Goal: Information Seeking & Learning: Learn about a topic

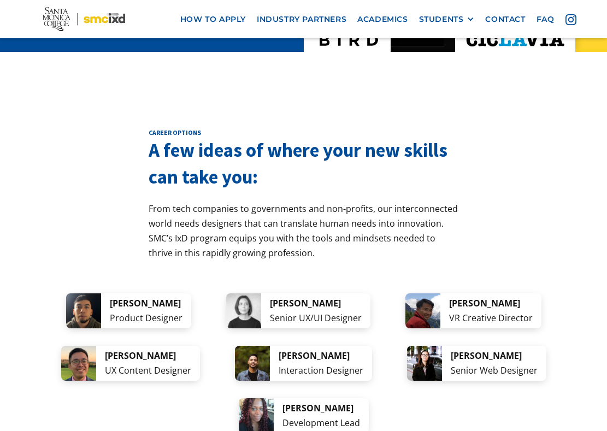
scroll to position [2024, 0]
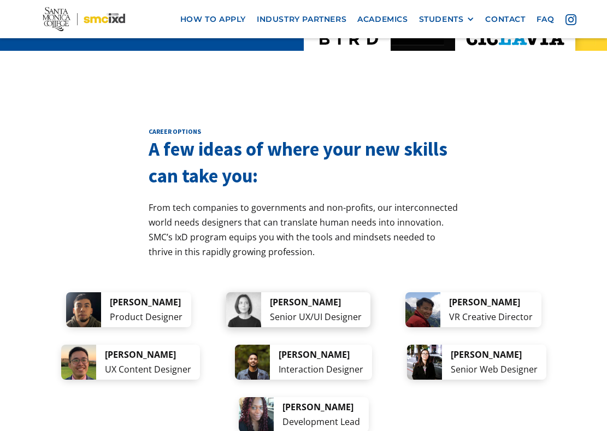
click at [289, 295] on div "[PERSON_NAME]" at bounding box center [316, 302] width 92 height 15
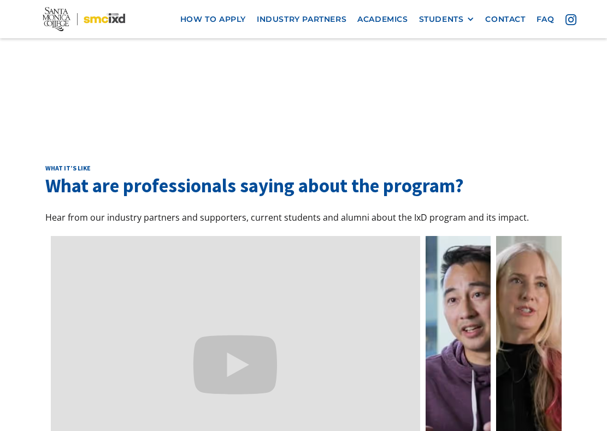
scroll to position [3265, 0]
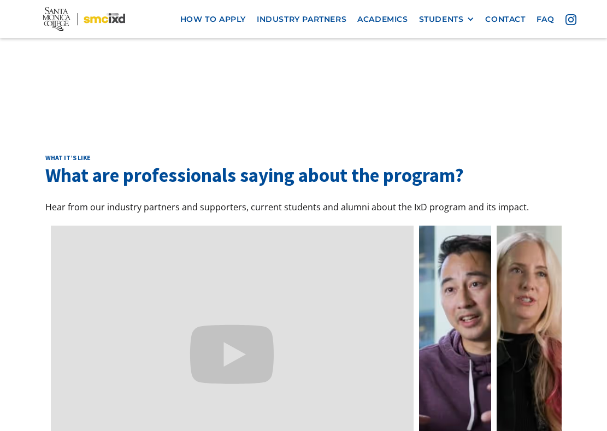
click at [437, 265] on link at bounding box center [455, 355] width 72 height 259
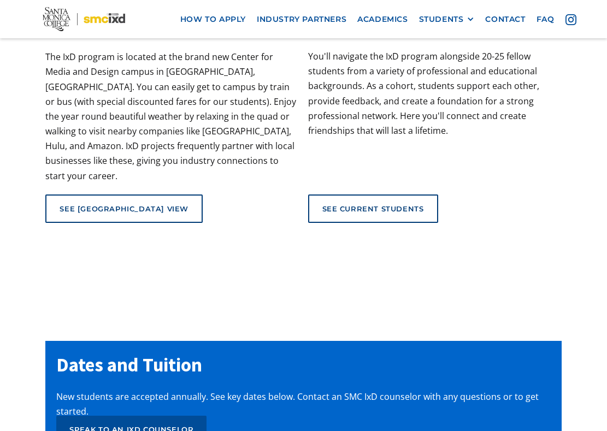
scroll to position [4457, 0]
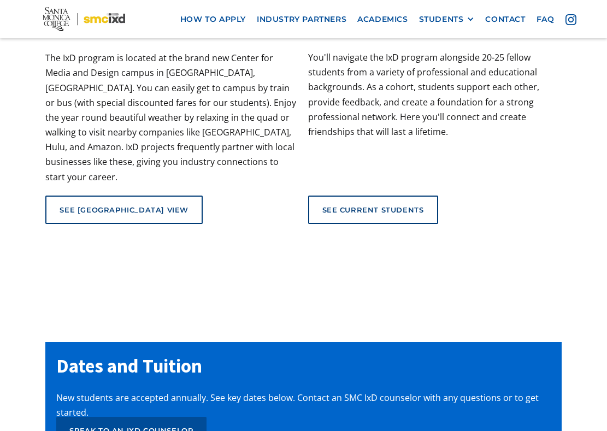
click at [346, 196] on link "See current students" at bounding box center [373, 210] width 130 height 28
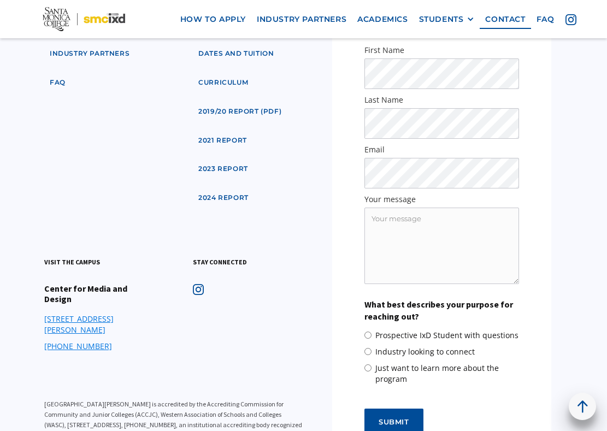
scroll to position [495, 0]
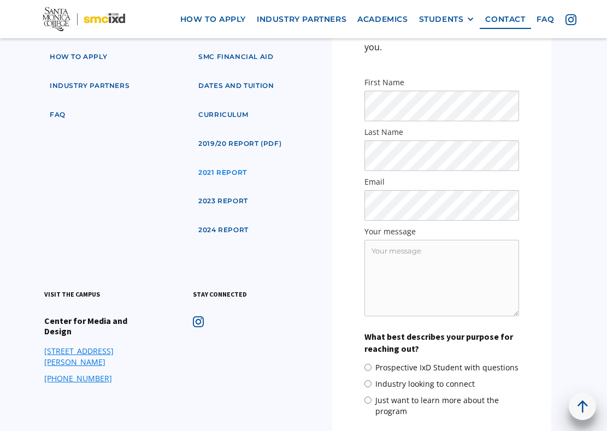
click at [237, 163] on link "2021 Report" at bounding box center [223, 173] width 60 height 20
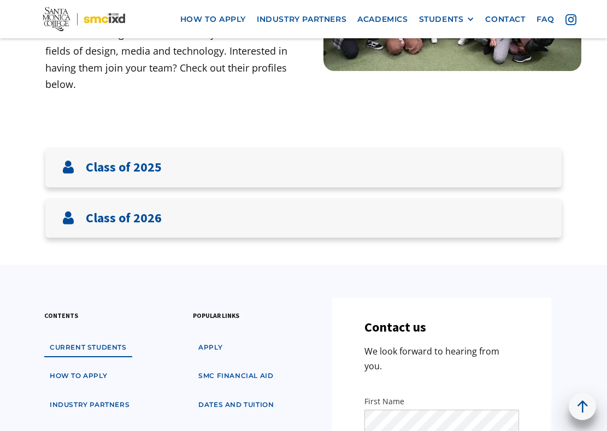
scroll to position [173, 0]
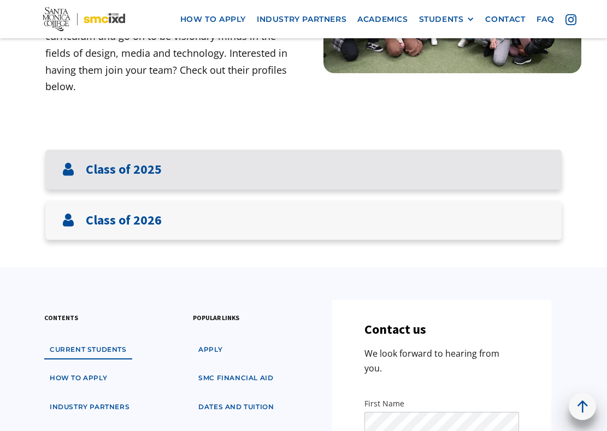
click at [202, 162] on div "Class of 2025" at bounding box center [303, 170] width 516 height 40
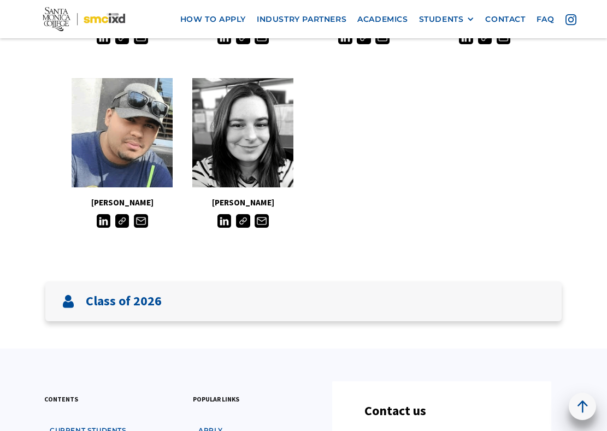
scroll to position [1046, 0]
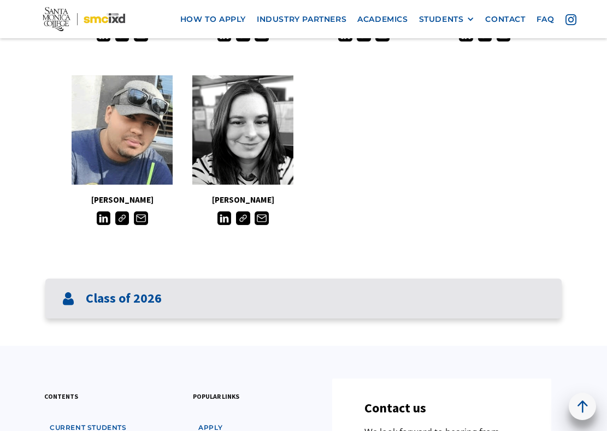
click at [178, 285] on div "Class of 2026" at bounding box center [303, 299] width 516 height 40
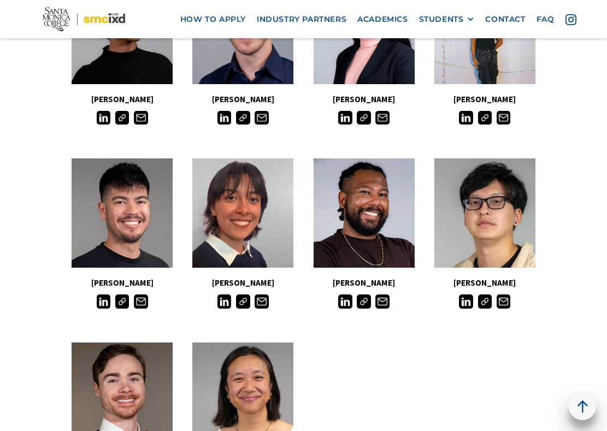
scroll to position [1784, 0]
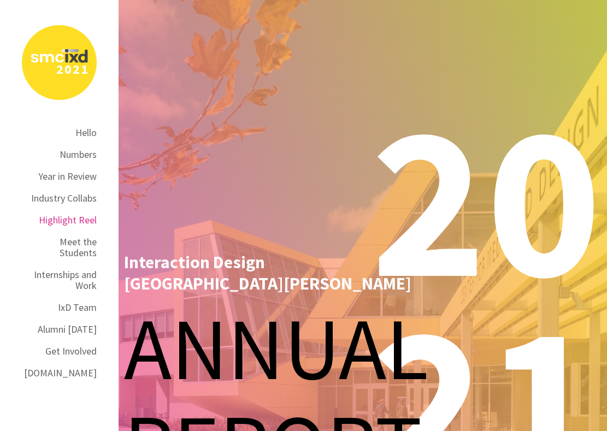
click at [70, 221] on div "Highlight Reel" at bounding box center [68, 220] width 58 height 11
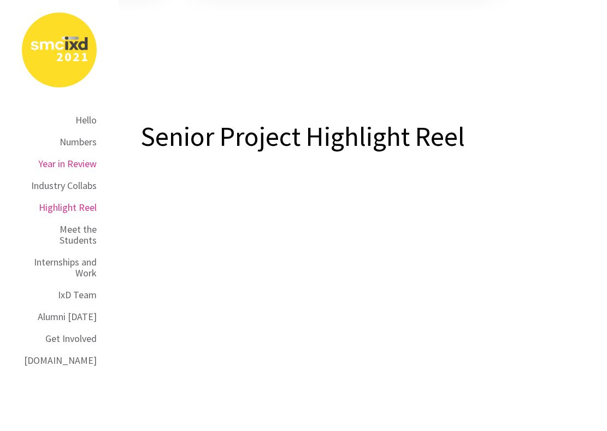
scroll to position [4715, 0]
click at [64, 233] on div "Meet the Students" at bounding box center [59, 235] width 75 height 22
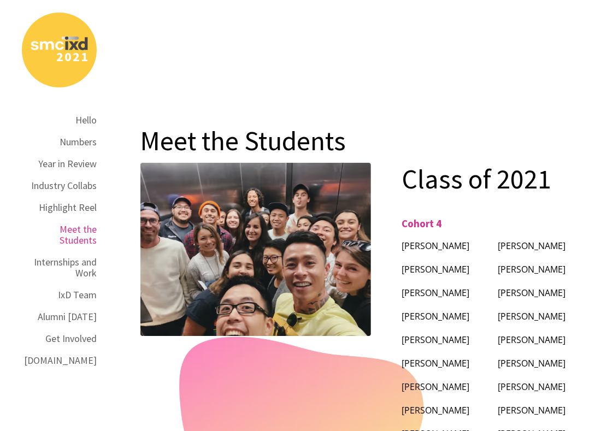
scroll to position [5146, 0]
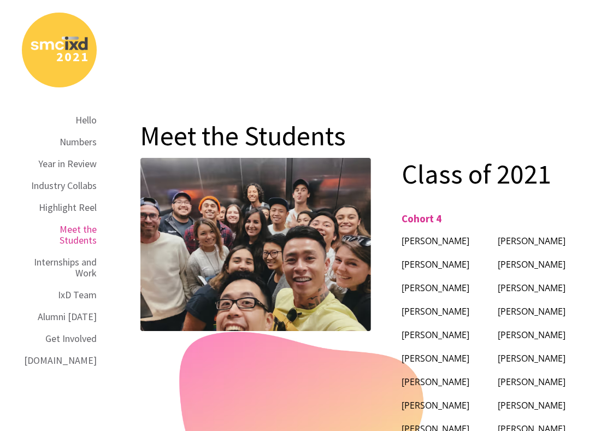
scroll to position [4715, 0]
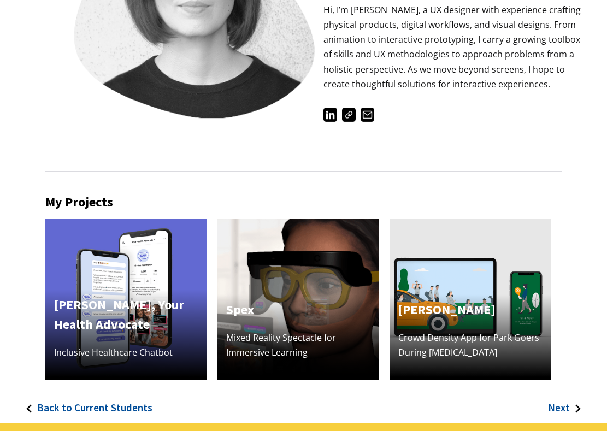
scroll to position [173, 0]
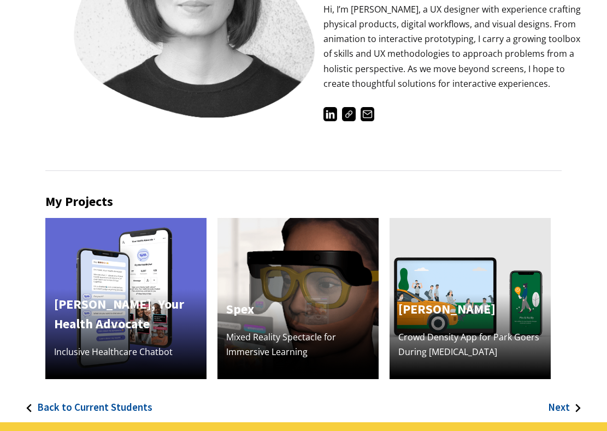
click at [134, 272] on img at bounding box center [125, 298] width 161 height 161
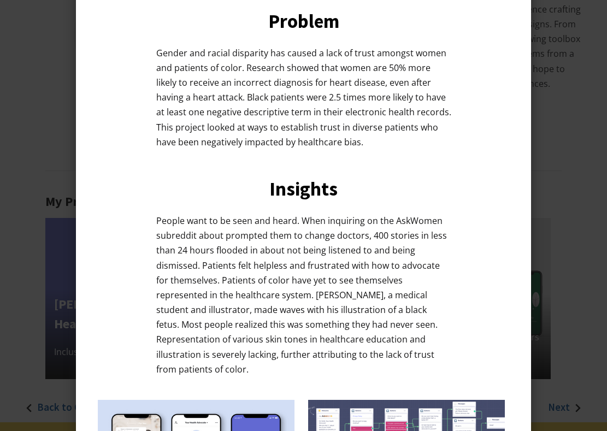
scroll to position [421, 0]
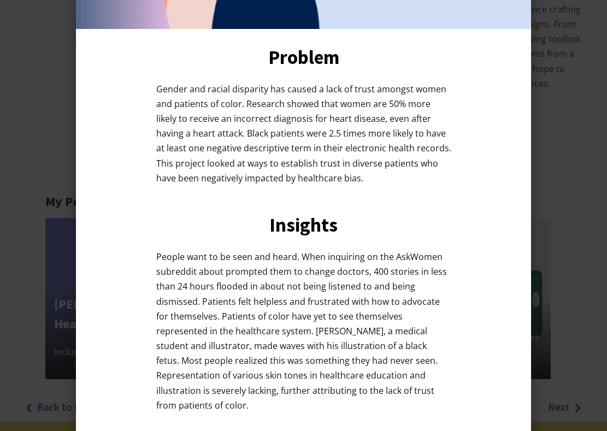
click at [67, 238] on div at bounding box center [303, 215] width 607 height 431
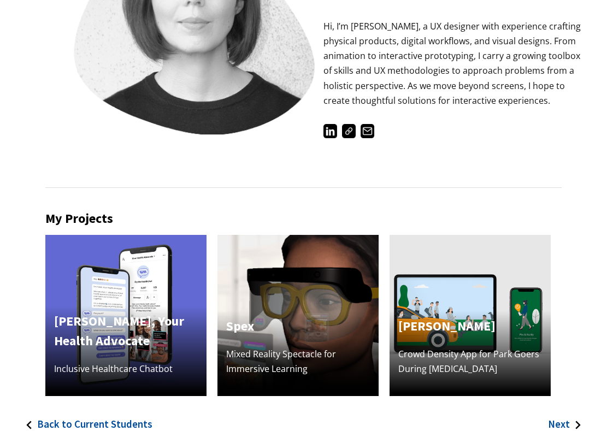
scroll to position [154, 0]
